Goal: Find contact information: Find contact information

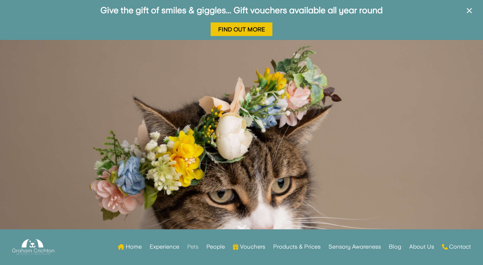
click at [188, 247] on link "Pets" at bounding box center [192, 247] width 11 height 28
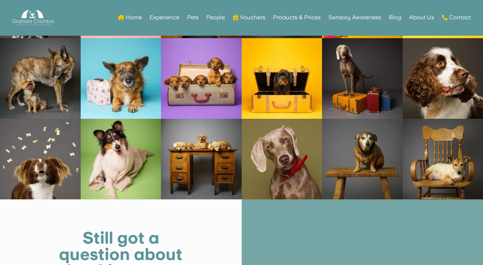
scroll to position [3168, 0]
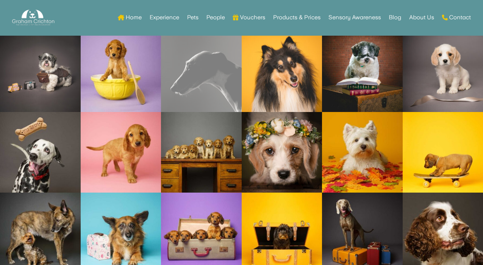
click at [201, 96] on link "Open image in lightbox" at bounding box center [201, 71] width 81 height 81
click at [222, 69] on link "Open image in lightbox" at bounding box center [201, 71] width 81 height 81
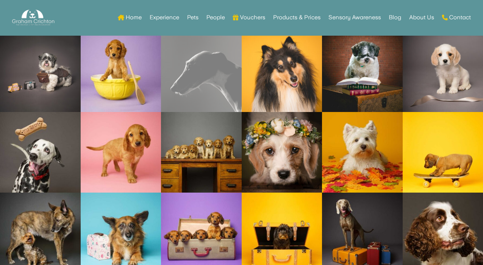
scroll to position [3014, 0]
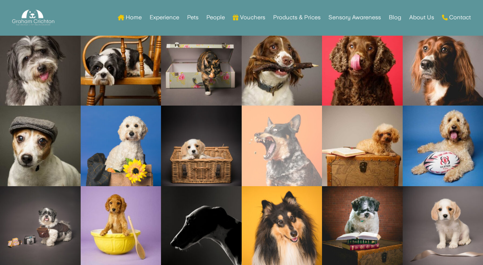
click at [309, 154] on link "Open image in lightbox" at bounding box center [281, 146] width 81 height 81
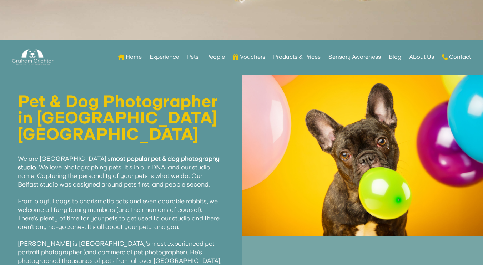
scroll to position [77, 0]
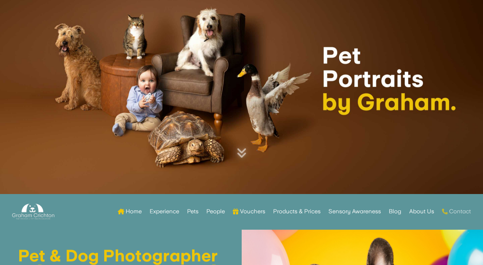
click at [457, 210] on link "Contact" at bounding box center [456, 212] width 29 height 28
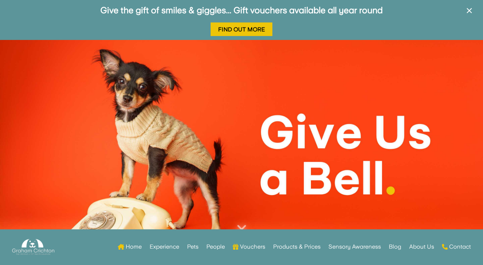
scroll to position [309, 0]
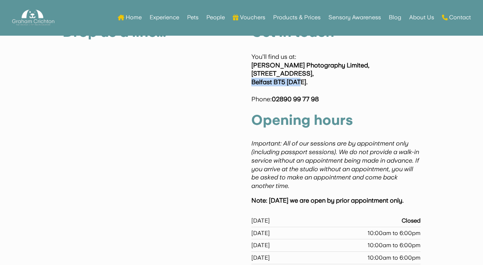
drag, startPoint x: 250, startPoint y: 81, endPoint x: 314, endPoint y: 78, distance: 64.6
click at [314, 78] on div "Drop us a line… Get in touch You’ll find us at: Graham Crichton Photography Lim…" at bounding box center [240, 219] width 357 height 409
copy strong "Belfast BT5 [DATE]."
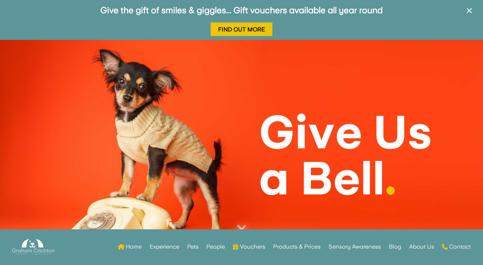
scroll to position [35, 0]
